Goal: Information Seeking & Learning: Understand process/instructions

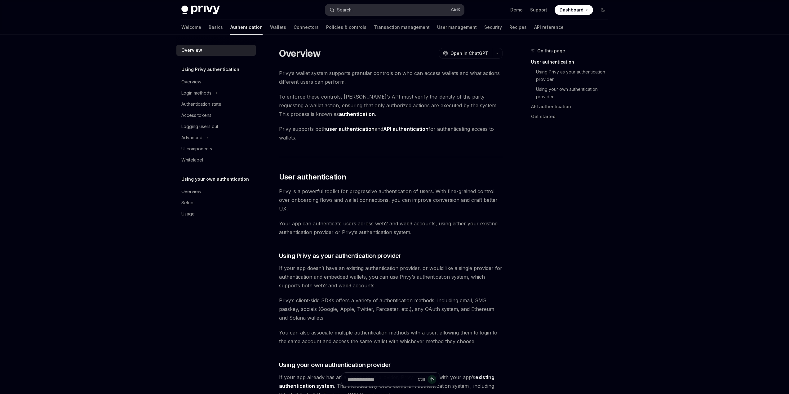
click at [380, 8] on button "Search... Ctrl K" at bounding box center [394, 9] width 139 height 11
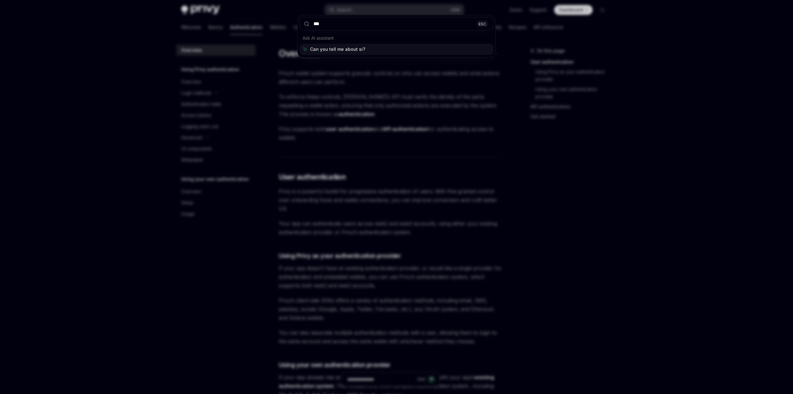
type input "****"
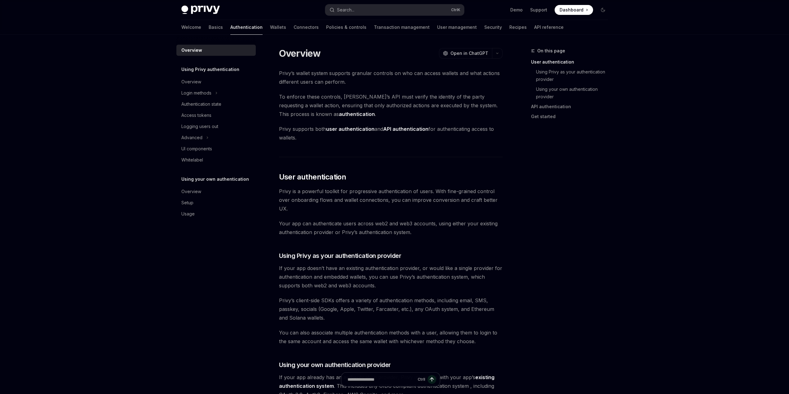
scroll to position [35, 0]
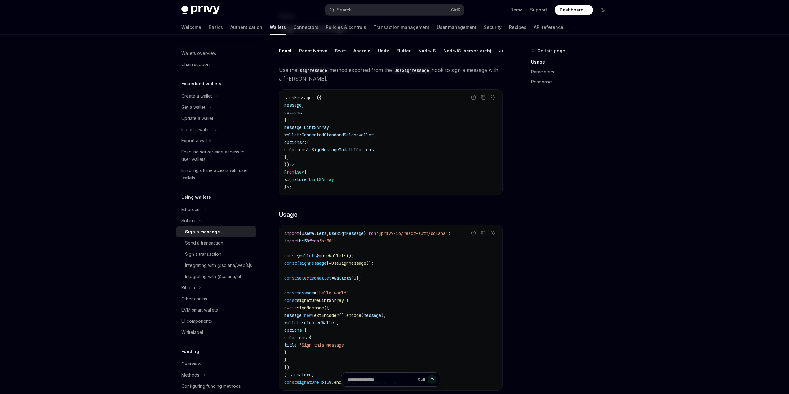
click at [656, 262] on div "Skip to main content Privy Docs home page Search... Ctrl K Demo Support Dashboa…" at bounding box center [394, 344] width 789 height 758
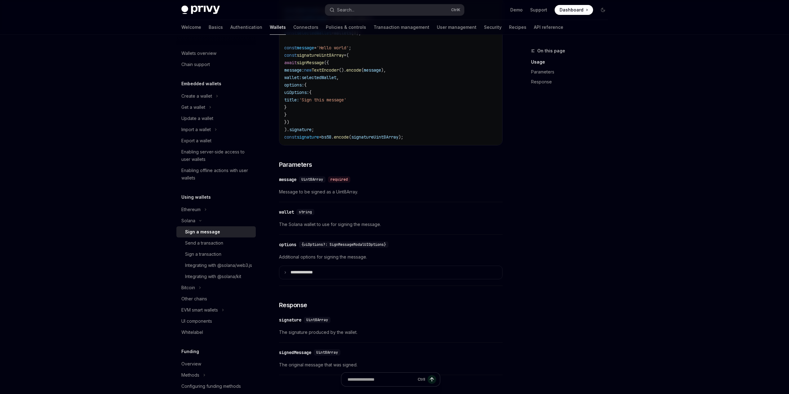
scroll to position [310, 0]
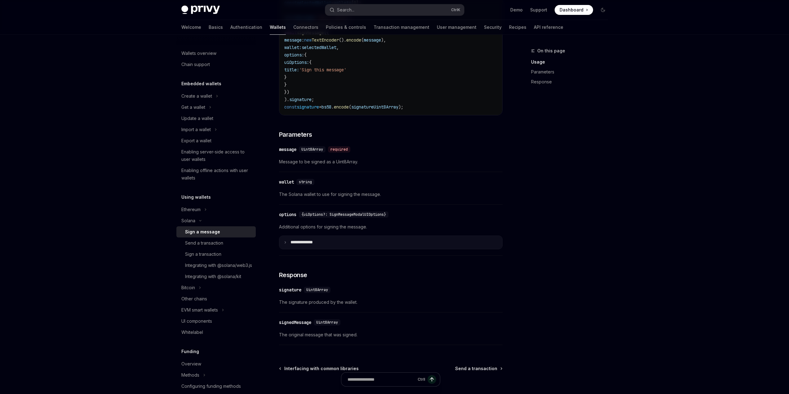
click at [327, 249] on summary "**** *********" at bounding box center [390, 242] width 223 height 13
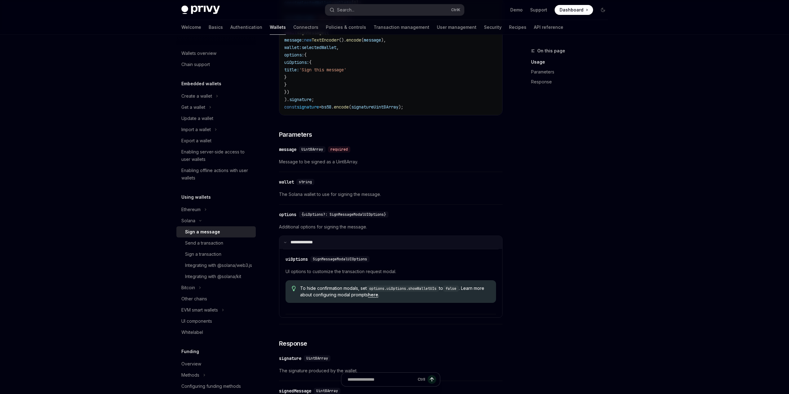
click at [328, 248] on summary "**** *********" at bounding box center [390, 242] width 223 height 13
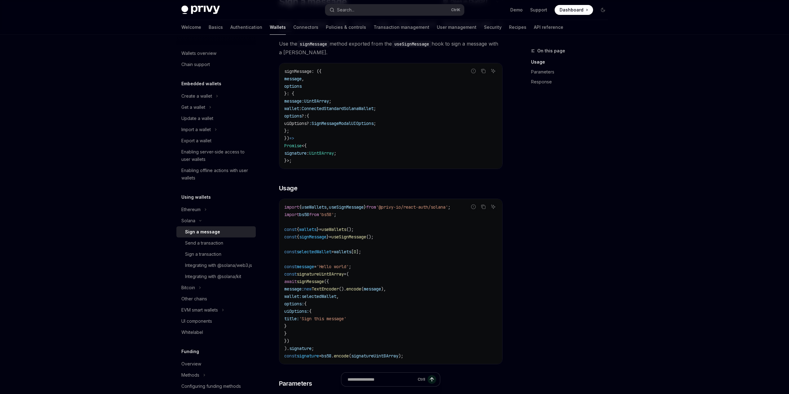
scroll to position [59, 0]
click at [220, 280] on div "Integrating with @solana/kit" at bounding box center [213, 276] width 56 height 7
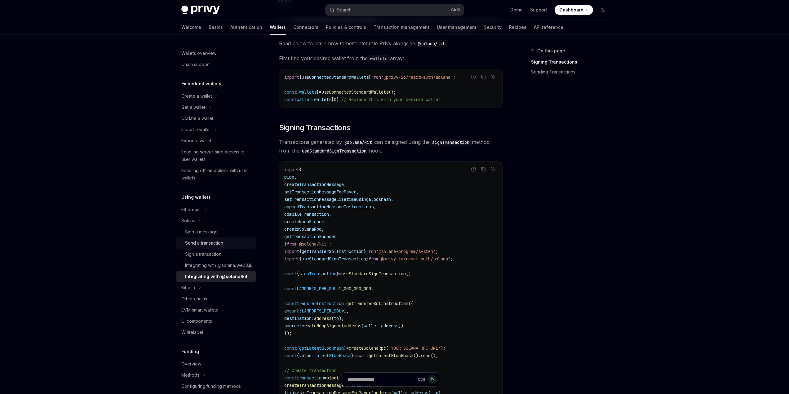
scroll to position [68, 0]
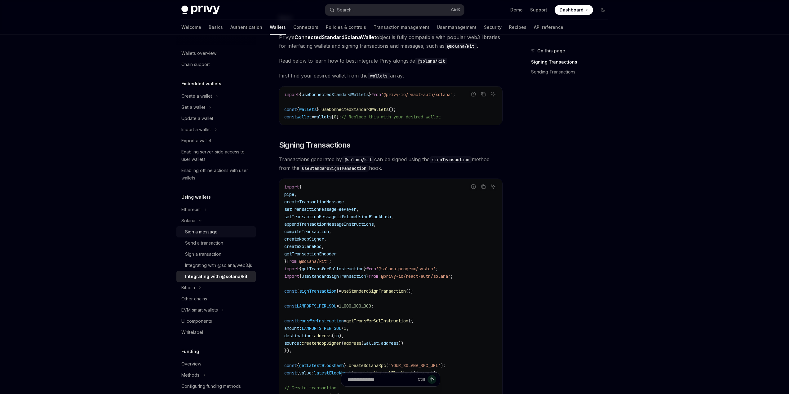
click at [206, 234] on div "Sign a message" at bounding box center [201, 231] width 33 height 7
type textarea "*"
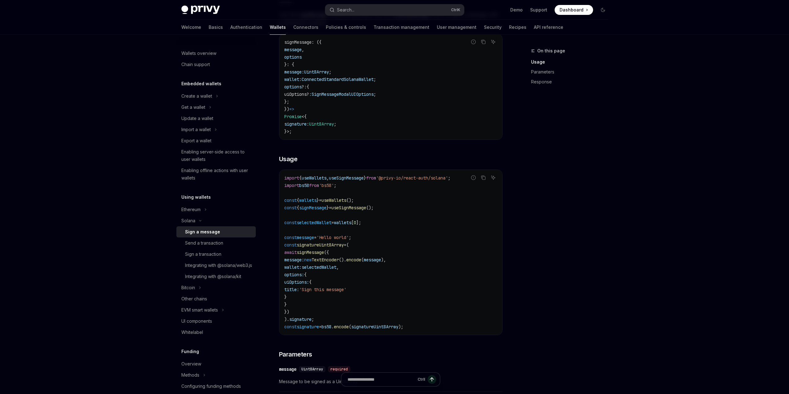
scroll to position [93, 0]
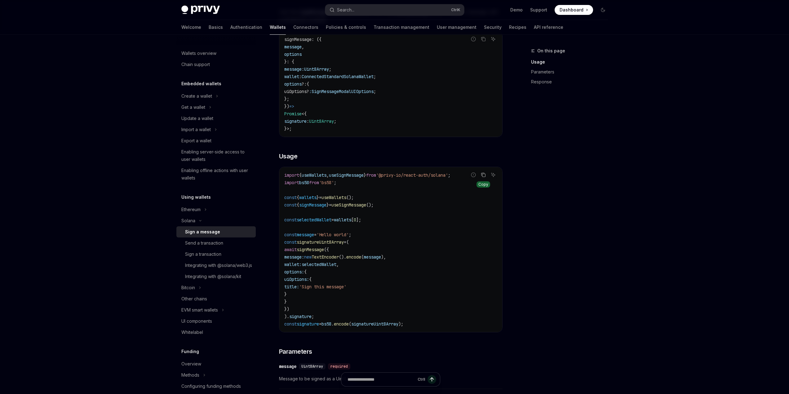
click at [484, 177] on icon "Copy the contents from the code block" at bounding box center [483, 174] width 5 height 5
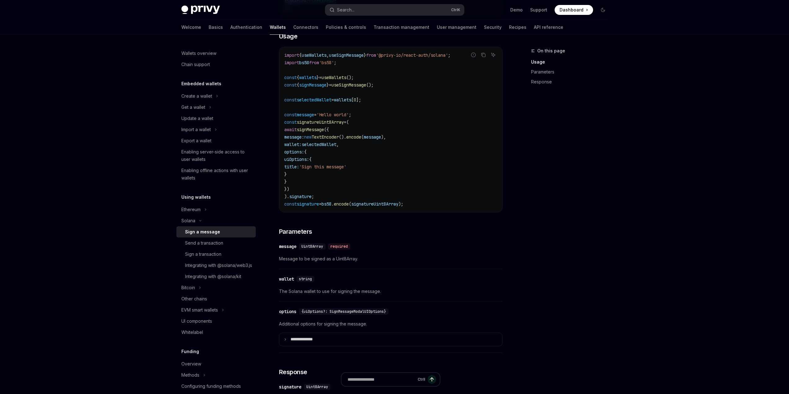
scroll to position [248, 0]
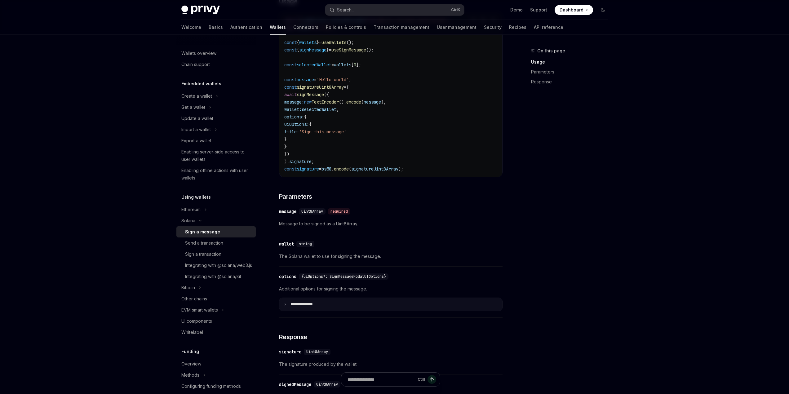
click at [303, 307] on p "**** *********" at bounding box center [306, 305] width 32 height 6
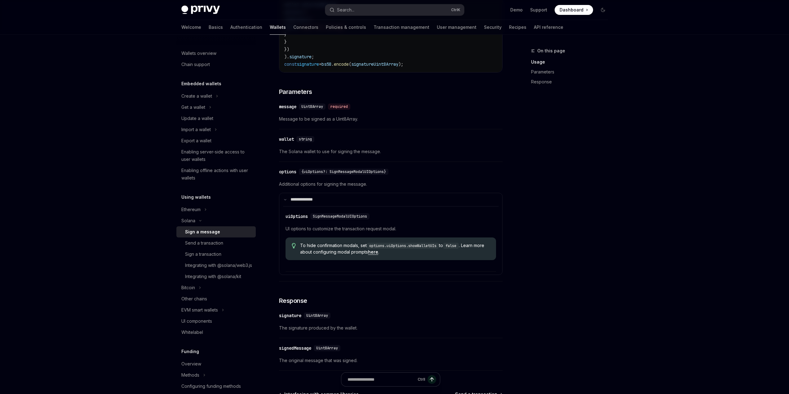
scroll to position [372, 0]
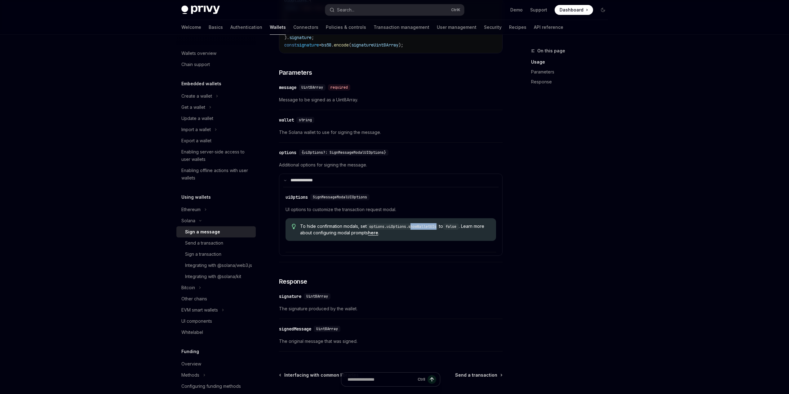
drag, startPoint x: 440, startPoint y: 231, endPoint x: 412, endPoint y: 230, distance: 27.9
click at [412, 230] on code "options.uiOptions.showWalletUIs" at bounding box center [403, 226] width 72 height 6
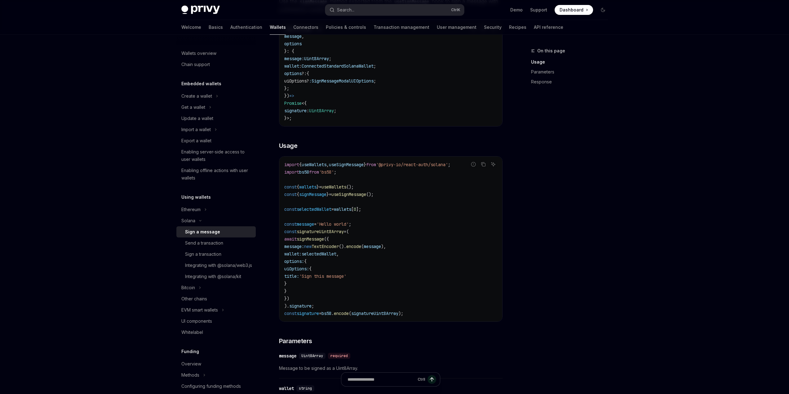
scroll to position [0, 0]
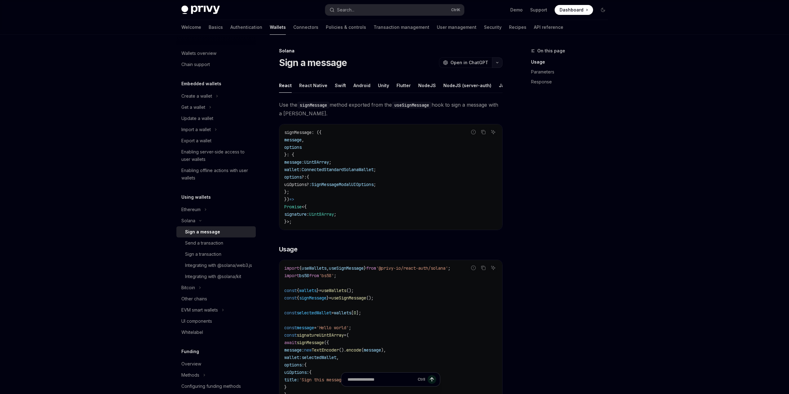
click at [495, 64] on button "button" at bounding box center [497, 62] width 11 height 11
click at [497, 64] on icon "button" at bounding box center [496, 62] width 7 height 2
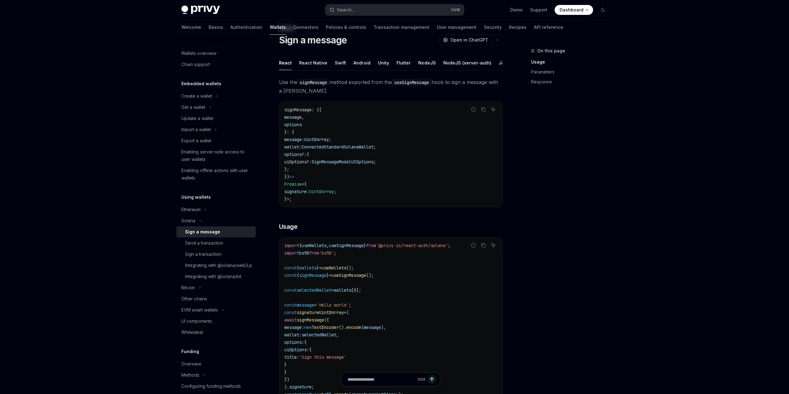
scroll to position [124, 0]
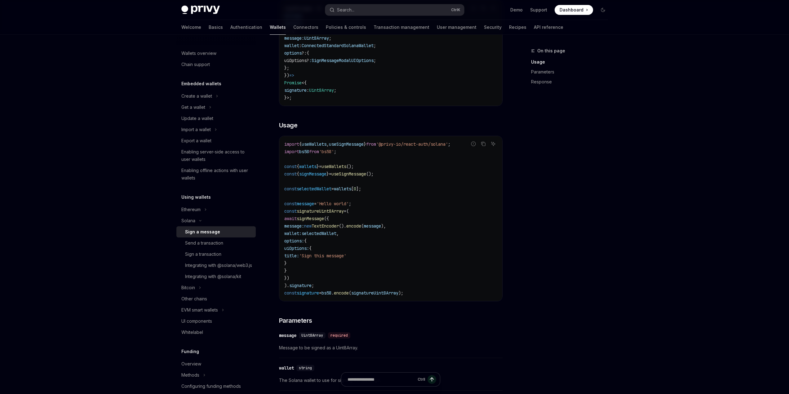
click at [346, 169] on span "useWallets" at bounding box center [333, 167] width 25 height 6
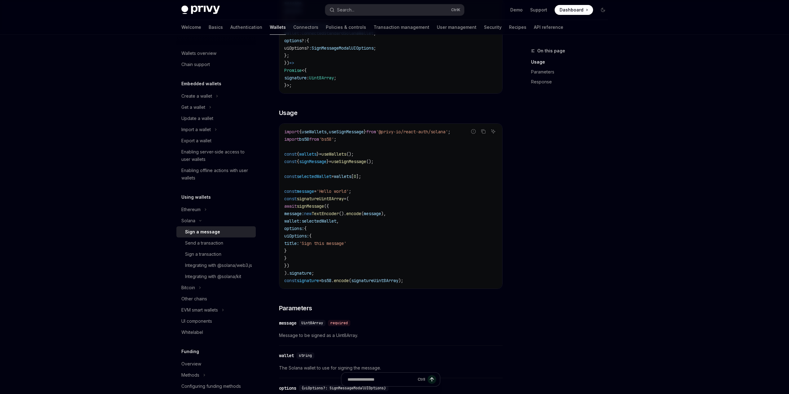
scroll to position [155, 0]
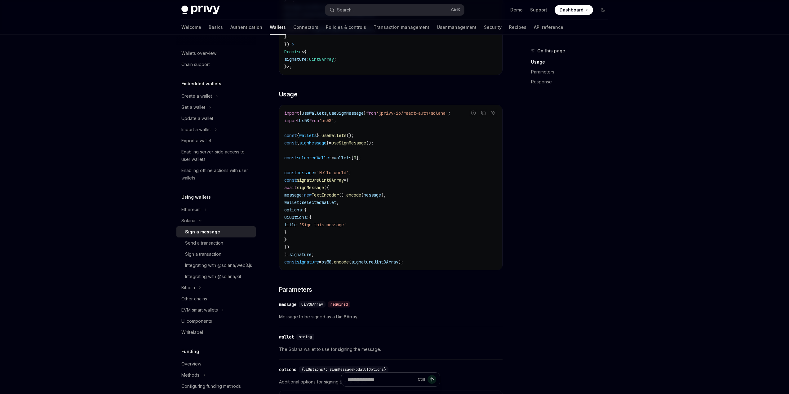
click at [336, 205] on span "selectedWallet" at bounding box center [319, 203] width 35 height 6
click at [348, 161] on span "wallets" at bounding box center [342, 158] width 17 height 6
